Goal: Task Accomplishment & Management: Complete application form

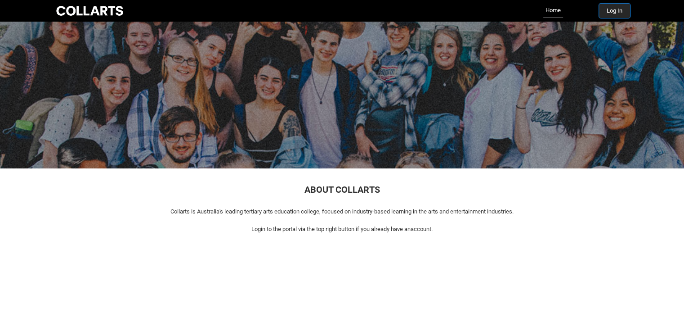
click at [609, 12] on button "Log In" at bounding box center [614, 11] width 31 height 14
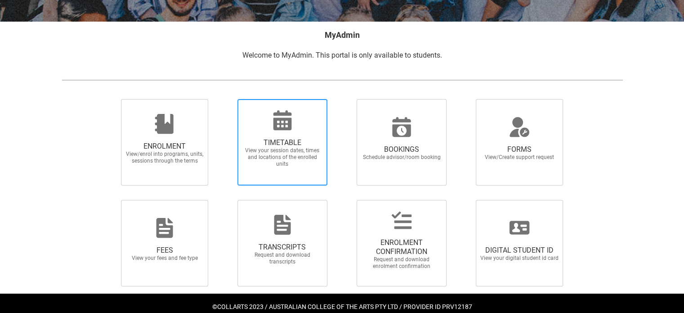
scroll to position [175, 0]
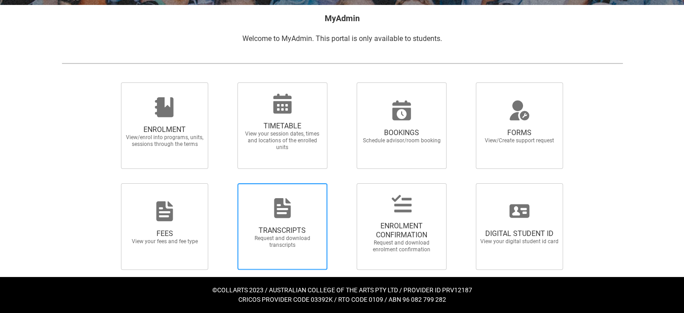
click at [310, 228] on span "TRANSCRIPTS" at bounding box center [282, 230] width 79 height 9
click at [226, 183] on input "TRANSCRIPTS Request and download transcripts" at bounding box center [226, 183] width 0 height 0
radio input "true"
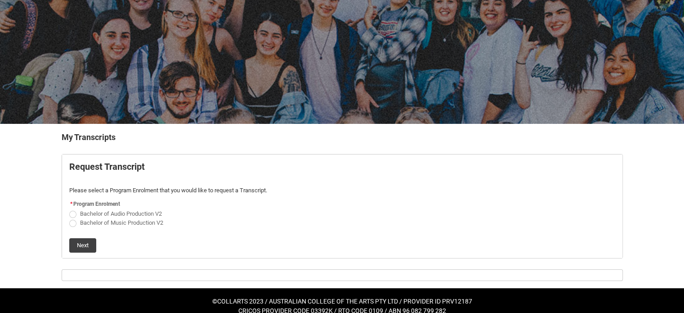
scroll to position [67, 0]
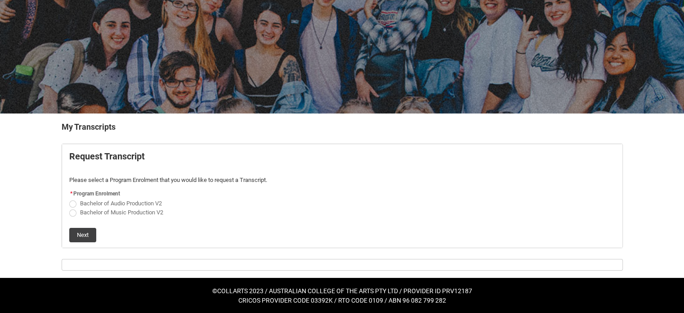
click at [73, 210] on span "Request_Student_Transcript flow" at bounding box center [72, 212] width 7 height 7
click at [69, 207] on input "Bachelor of Music Production V2" at bounding box center [69, 207] width 0 height 0
radio input "true"
click at [83, 233] on button "Next" at bounding box center [82, 235] width 27 height 14
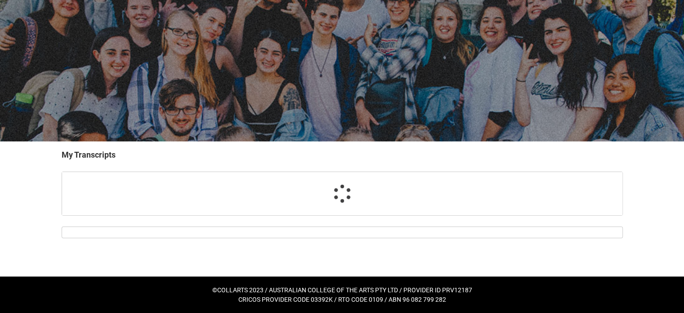
scroll to position [38, 0]
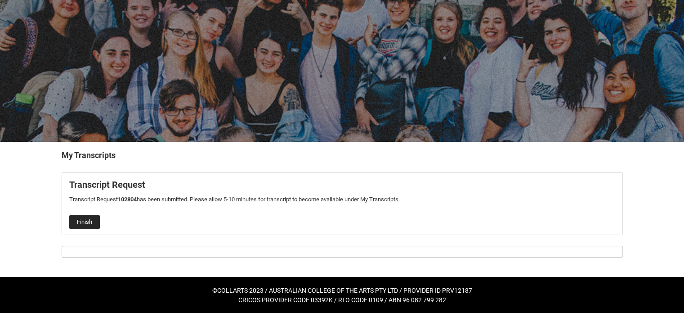
click at [81, 221] on button "Finish" at bounding box center [84, 221] width 31 height 14
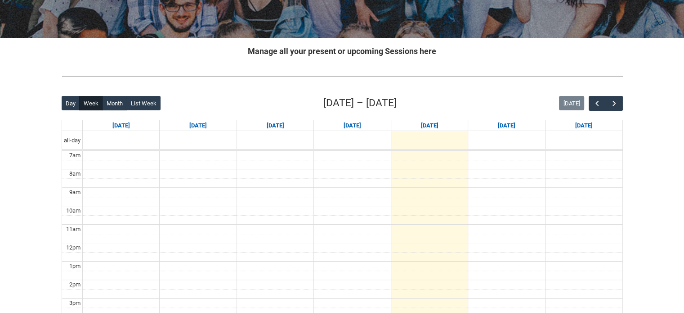
scroll to position [126, 0]
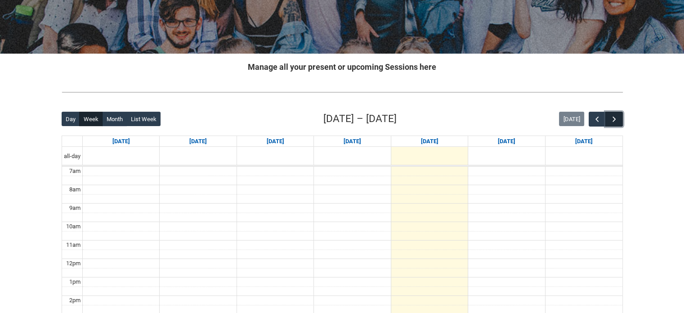
click at [613, 115] on span "button" at bounding box center [614, 119] width 9 height 9
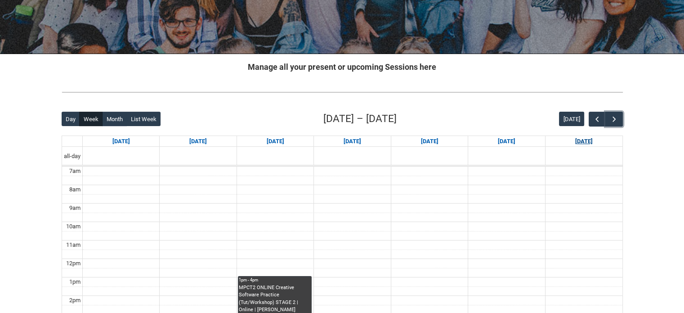
scroll to position [246, 0]
